Goal: Information Seeking & Learning: Check status

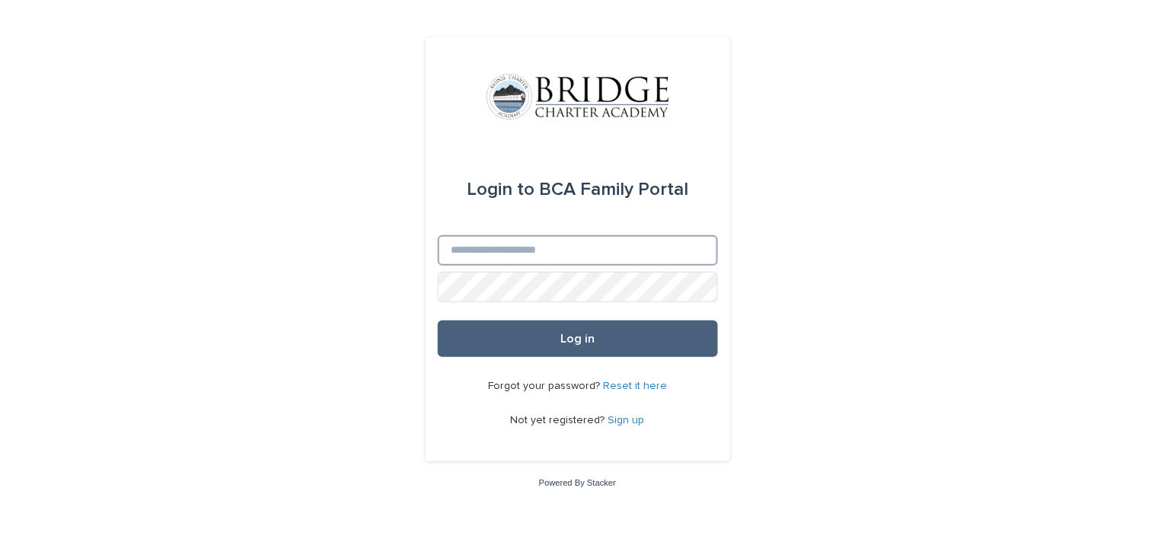
type input "**********"
click at [580, 338] on span "Log in" at bounding box center [577, 339] width 34 height 12
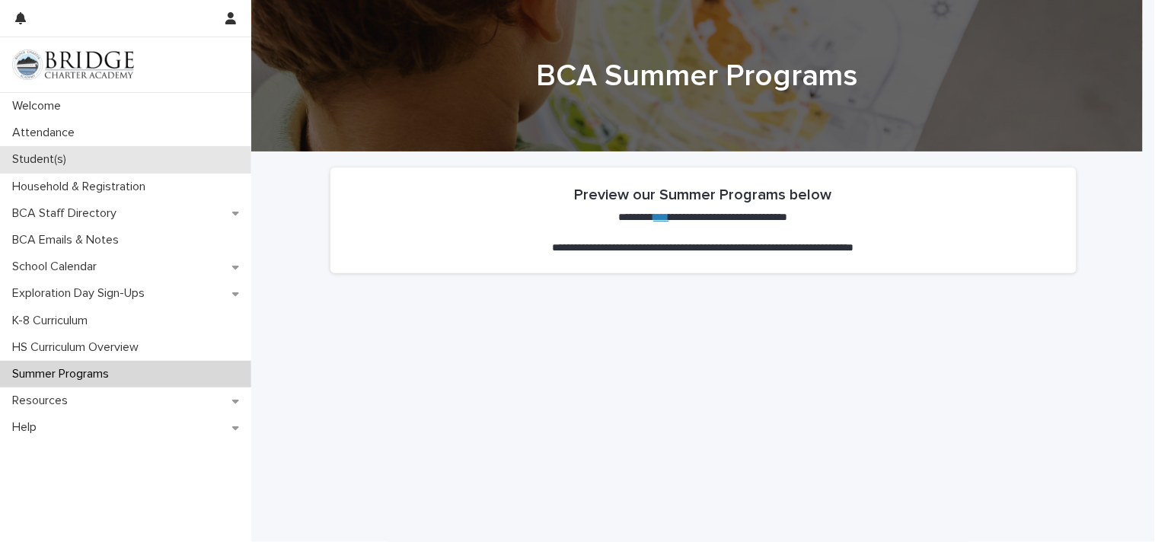
click at [50, 155] on p "Student(s)" at bounding box center [42, 159] width 72 height 14
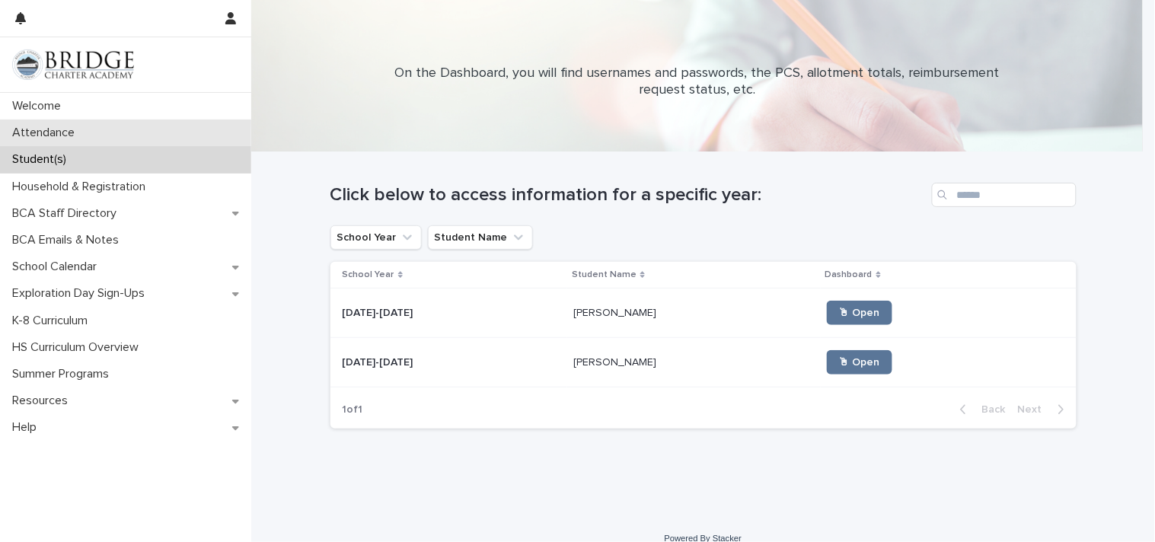
click at [56, 133] on p "Attendance" at bounding box center [46, 133] width 81 height 14
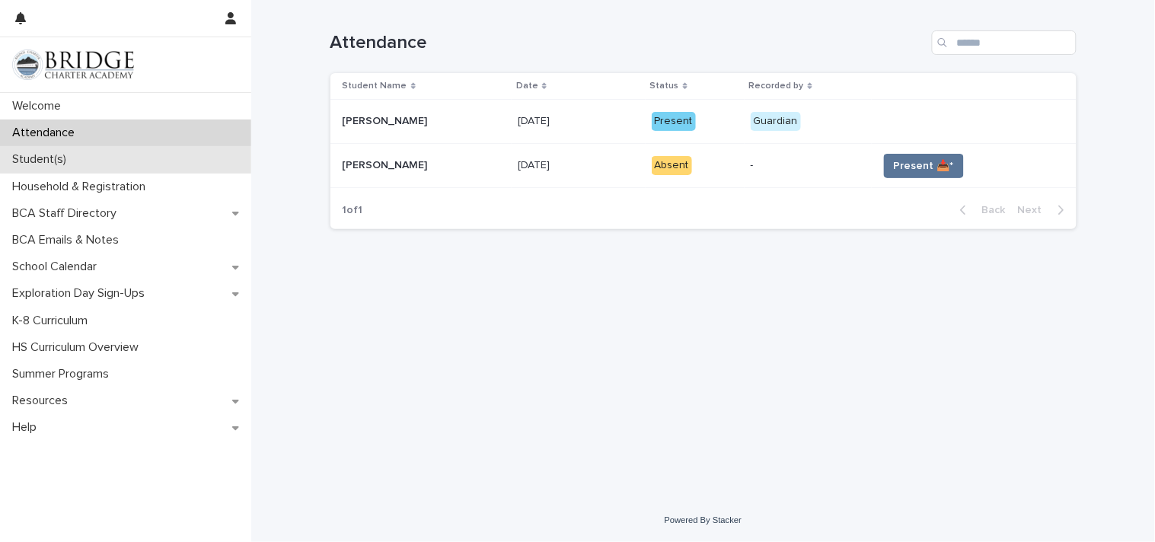
click at [62, 158] on p "Student(s)" at bounding box center [42, 159] width 72 height 14
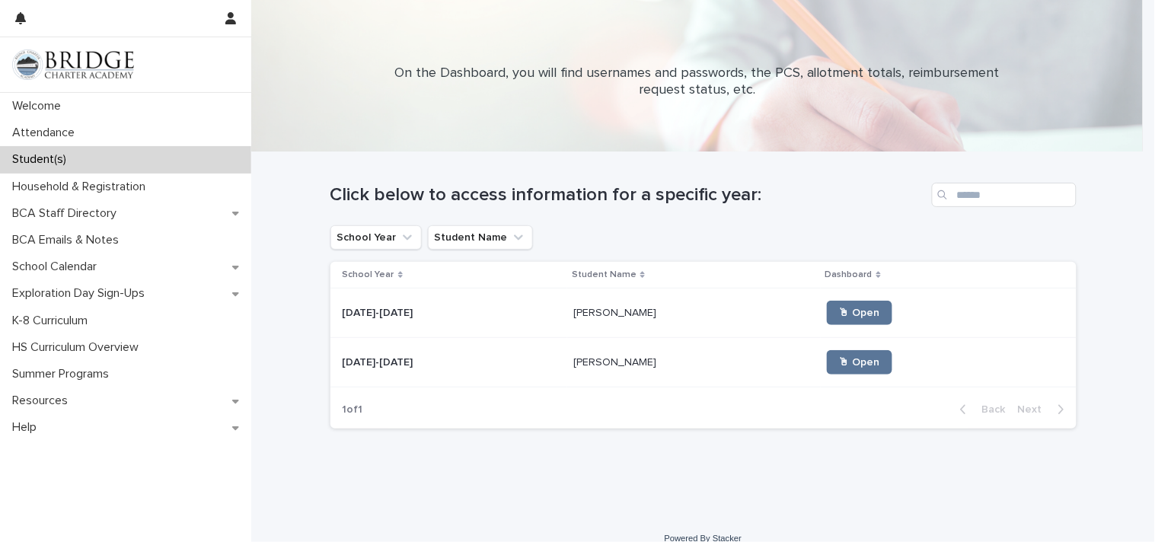
click at [573, 308] on p "[PERSON_NAME]" at bounding box center [616, 312] width 86 height 16
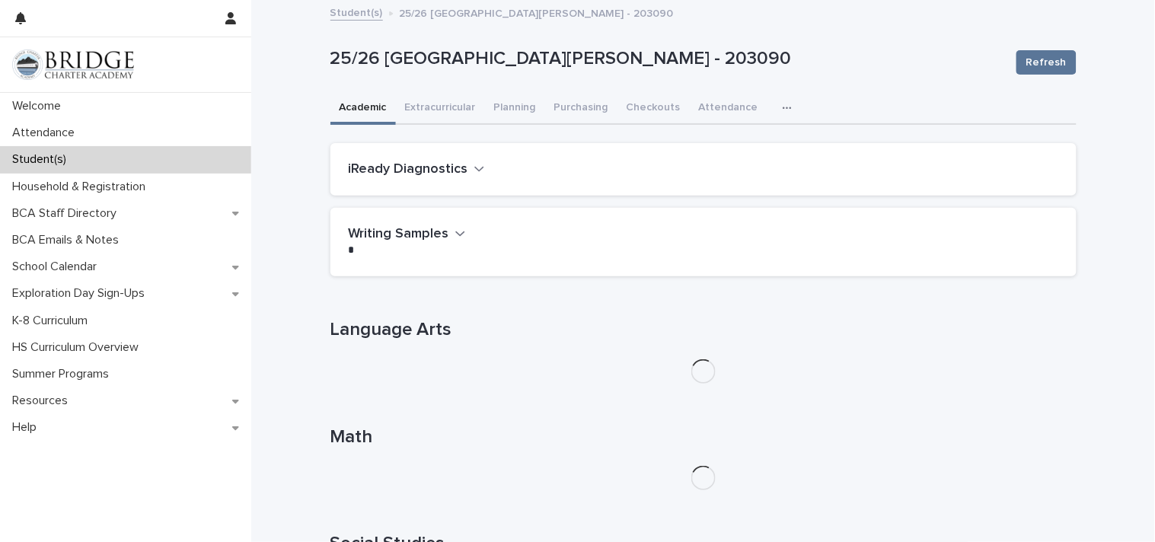
click at [474, 171] on icon "button" at bounding box center [479, 169] width 11 height 14
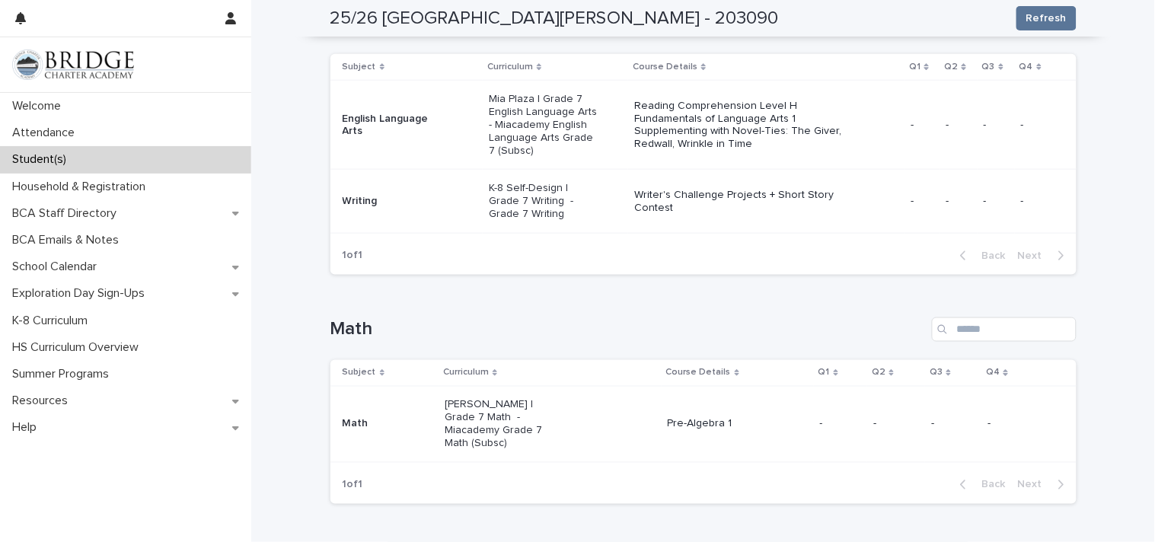
scroll to position [267, 0]
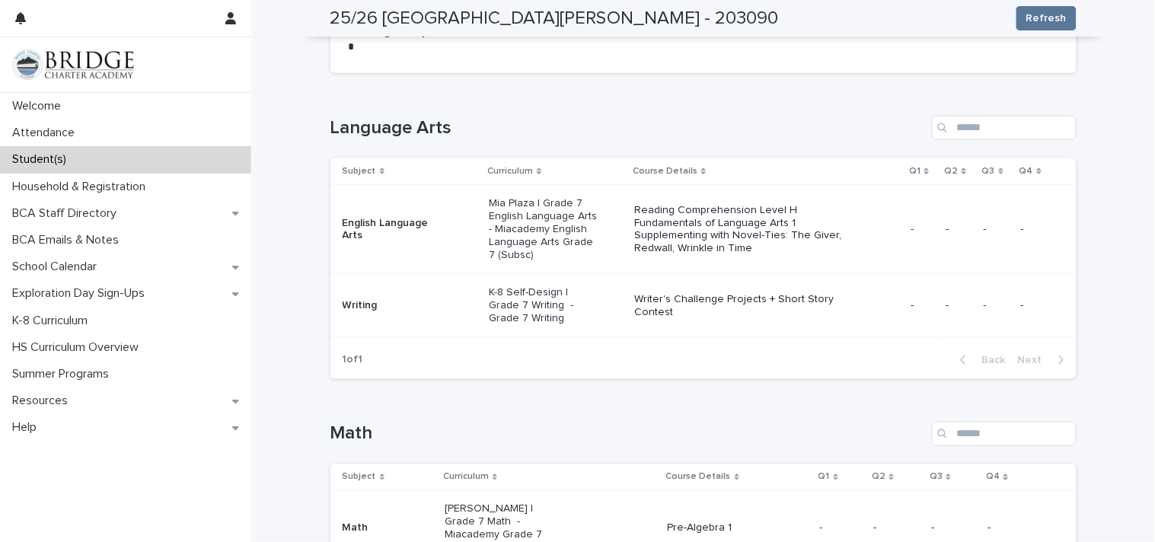
click at [506, 232] on p "Mia Plaza | Grade 7 English Language Arts - Miacademy English Language Arts Gra…" at bounding box center [543, 229] width 109 height 64
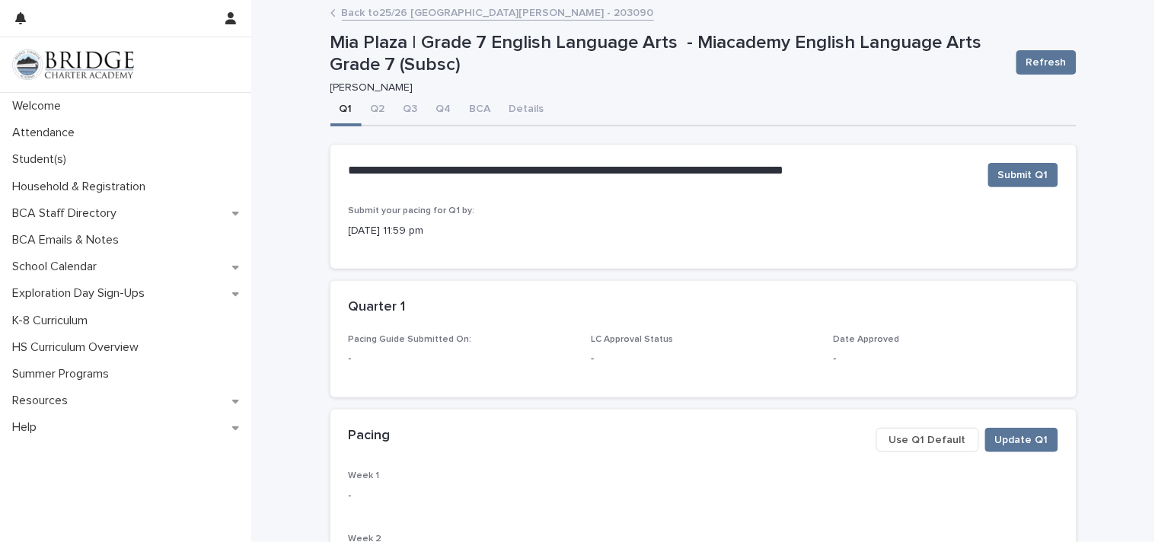
click at [385, 15] on link "Back to 25/26 [GEOGRAPHIC_DATA][PERSON_NAME] - 203090" at bounding box center [498, 12] width 312 height 18
